Goal: Check status: Check status

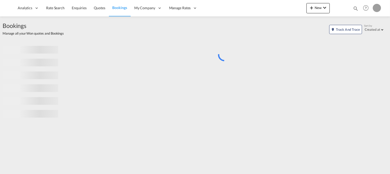
click at [355, 5] on div "Bookings Quotes Enquiries Help Resources Product Release My Profile Logout" at bounding box center [366, 8] width 33 height 16
click at [353, 8] on md-icon "icon-magnify" at bounding box center [356, 9] width 6 height 6
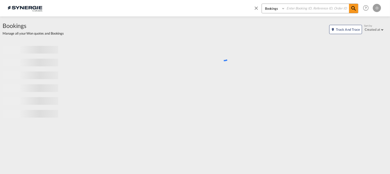
click at [277, 9] on select "Bookings Quotes Enquiries" at bounding box center [274, 8] width 24 height 9
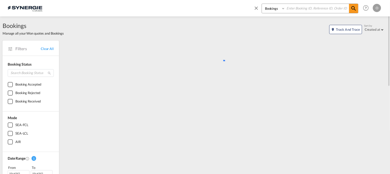
select select "Quotes"
click at [262, 4] on select "Bookings Quotes Enquiries" at bounding box center [274, 8] width 24 height 9
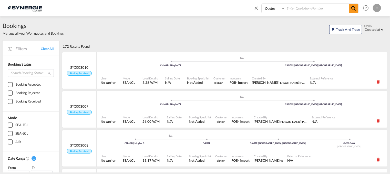
click at [289, 8] on input at bounding box center [317, 8] width 64 height 9
paste input "SYC000014471"
type input "SYC000014471"
click at [355, 8] on md-icon "icon-magnify" at bounding box center [353, 8] width 6 height 6
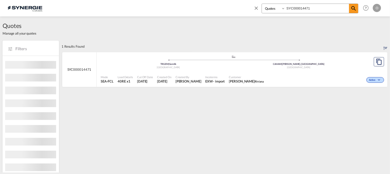
click at [156, 82] on div "Created On [DATE]" at bounding box center [164, 79] width 18 height 13
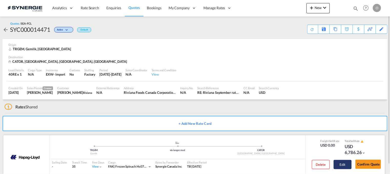
click at [340, 164] on button "Edit" at bounding box center [343, 164] width 18 height 9
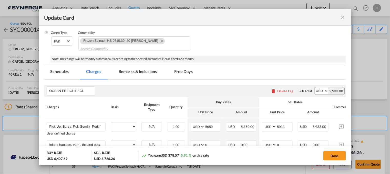
scroll to position [85, 0]
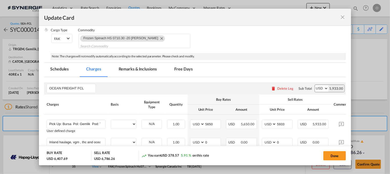
select select "per container"
select select "per B/L"
select select "per equipment"
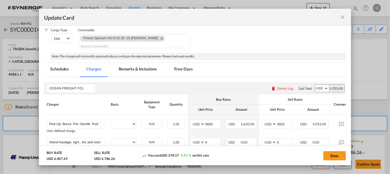
select select "per equipment"
select select "per day"
select select "per hour"
select select "per day"
select select "per container"
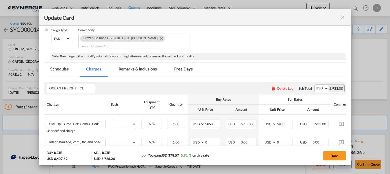
select select "per B/L"
select select "per shipment"
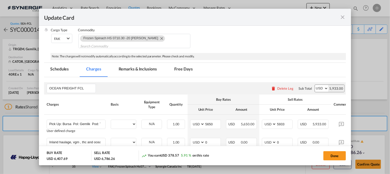
select select "per shipment"
select select "per container"
click at [142, 73] on md-tab-item "Remarks & Inclusions" at bounding box center [137, 70] width 50 height 14
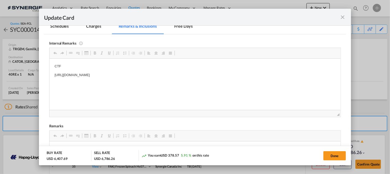
scroll to position [0, 0]
drag, startPoint x: 53, startPoint y: 74, endPoint x: 193, endPoint y: 76, distance: 140.4
copy p "https://app.frontapp.com/open/msg_1hdxhmfj?key=8O1Ug4j_xbeKUBwhKL2_3UzynLHFAHsd"
